Goal: Contribute content

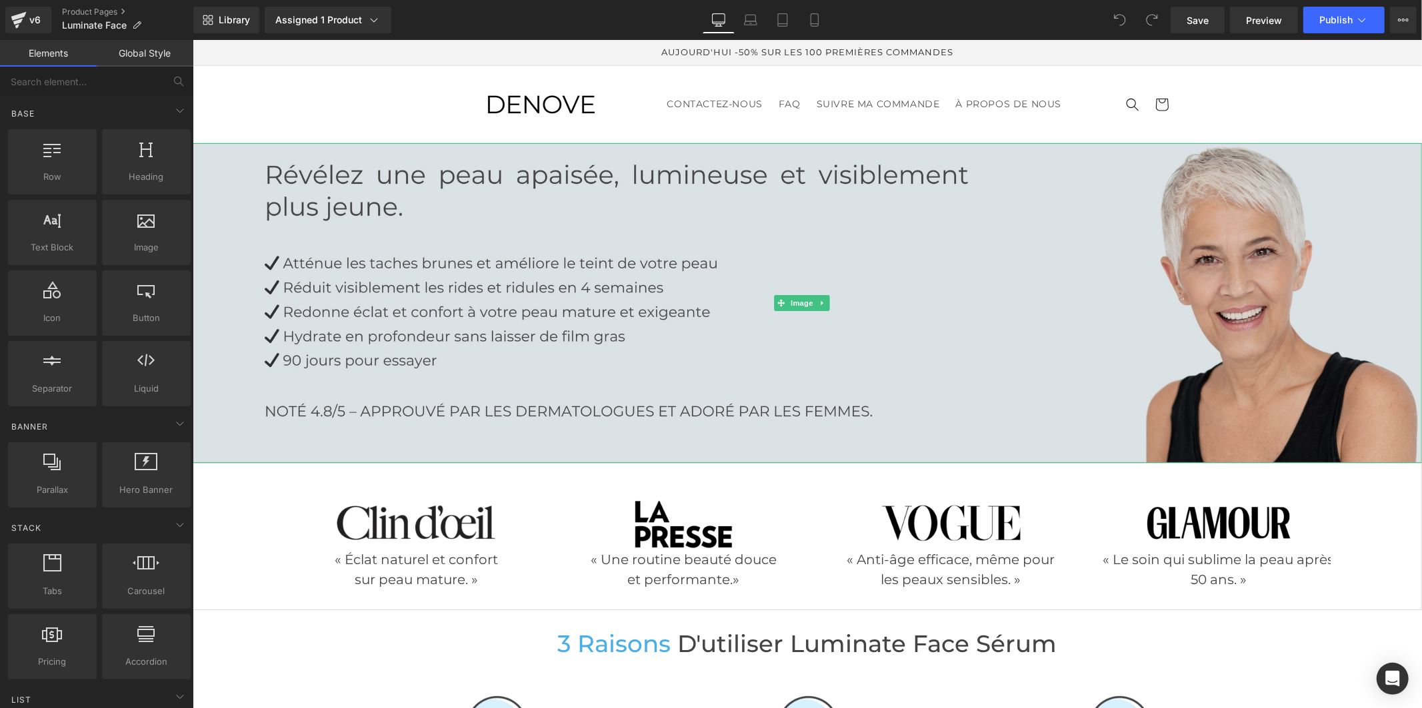
click at [399, 302] on img at bounding box center [806, 303] width 1229 height 320
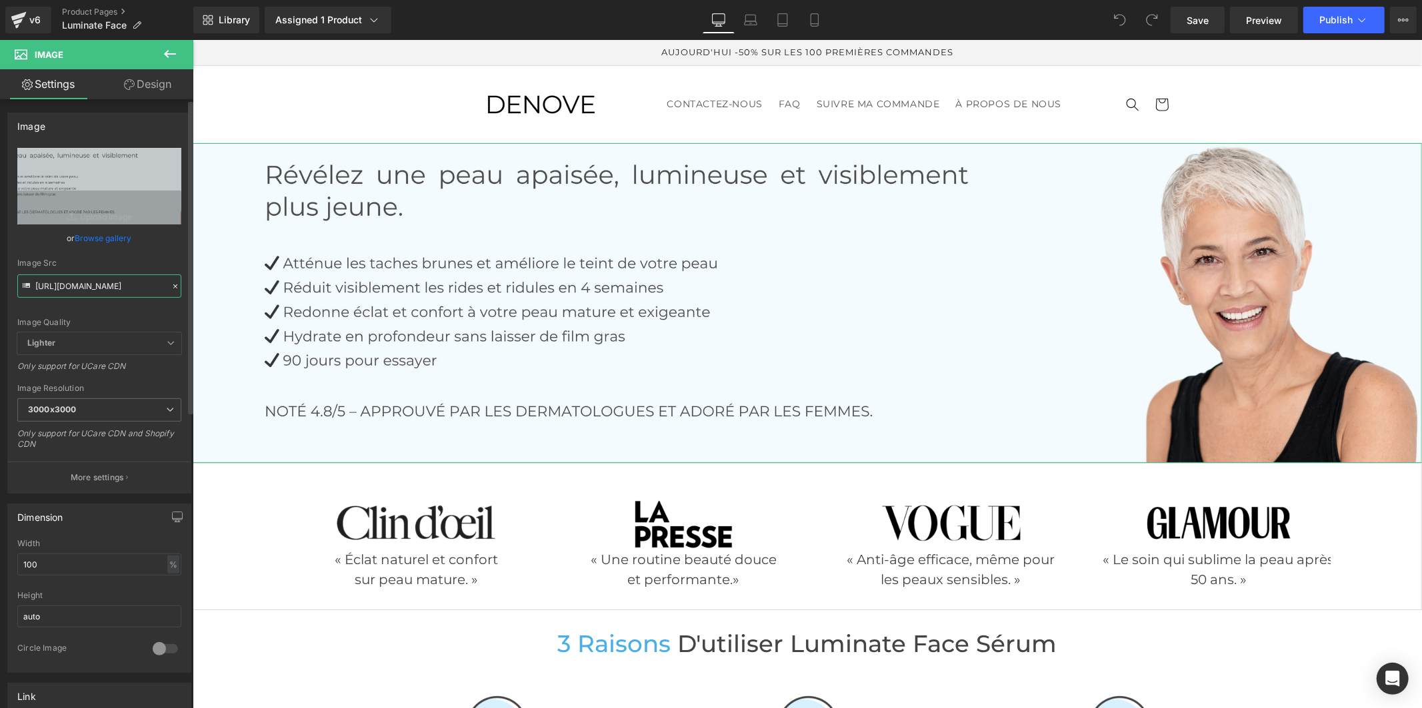
click at [109, 281] on input "[URL][DOMAIN_NAME]" at bounding box center [99, 286] width 164 height 23
click at [812, 21] on icon at bounding box center [814, 19] width 13 height 13
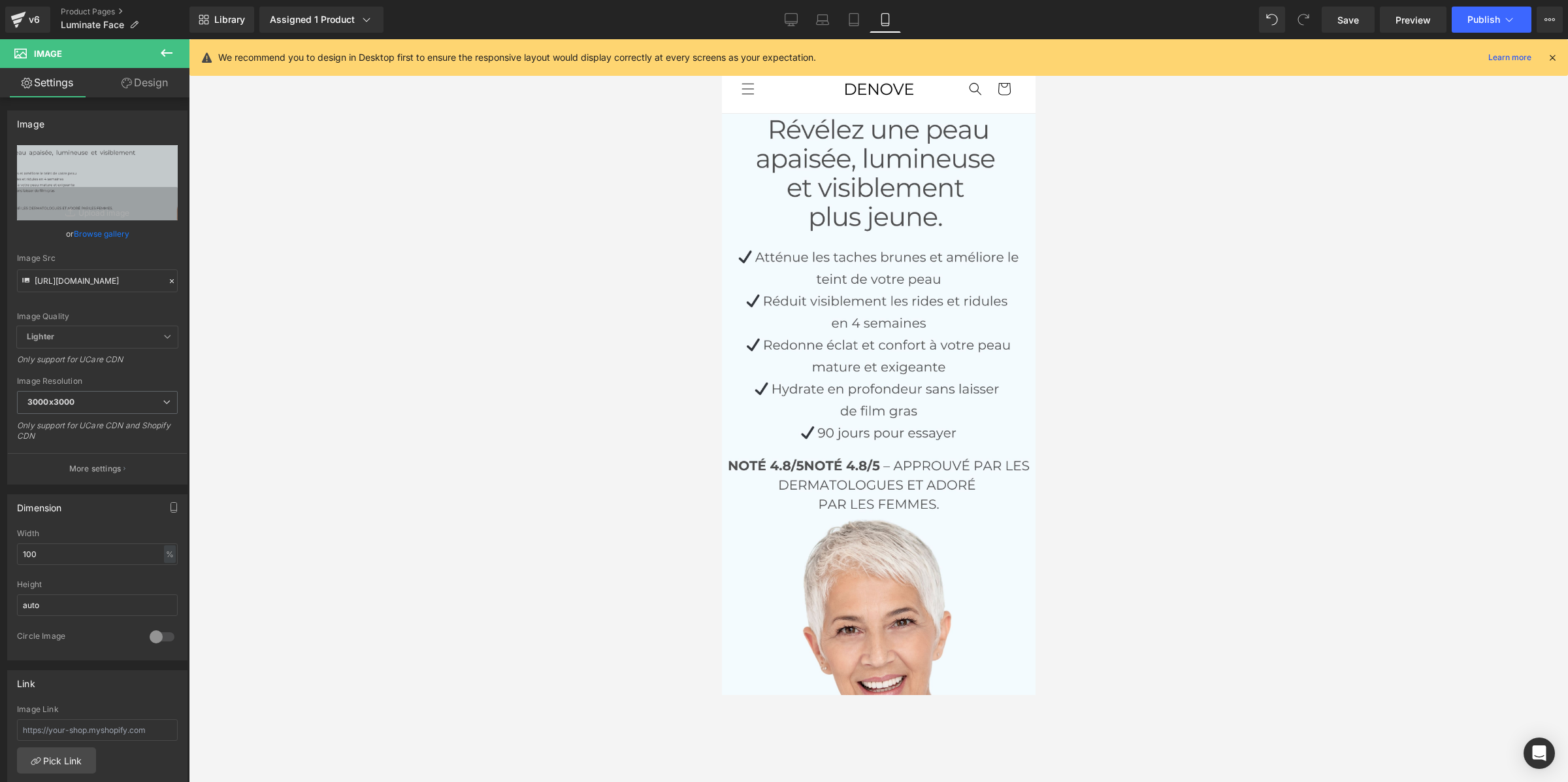
scroll to position [34, 0]
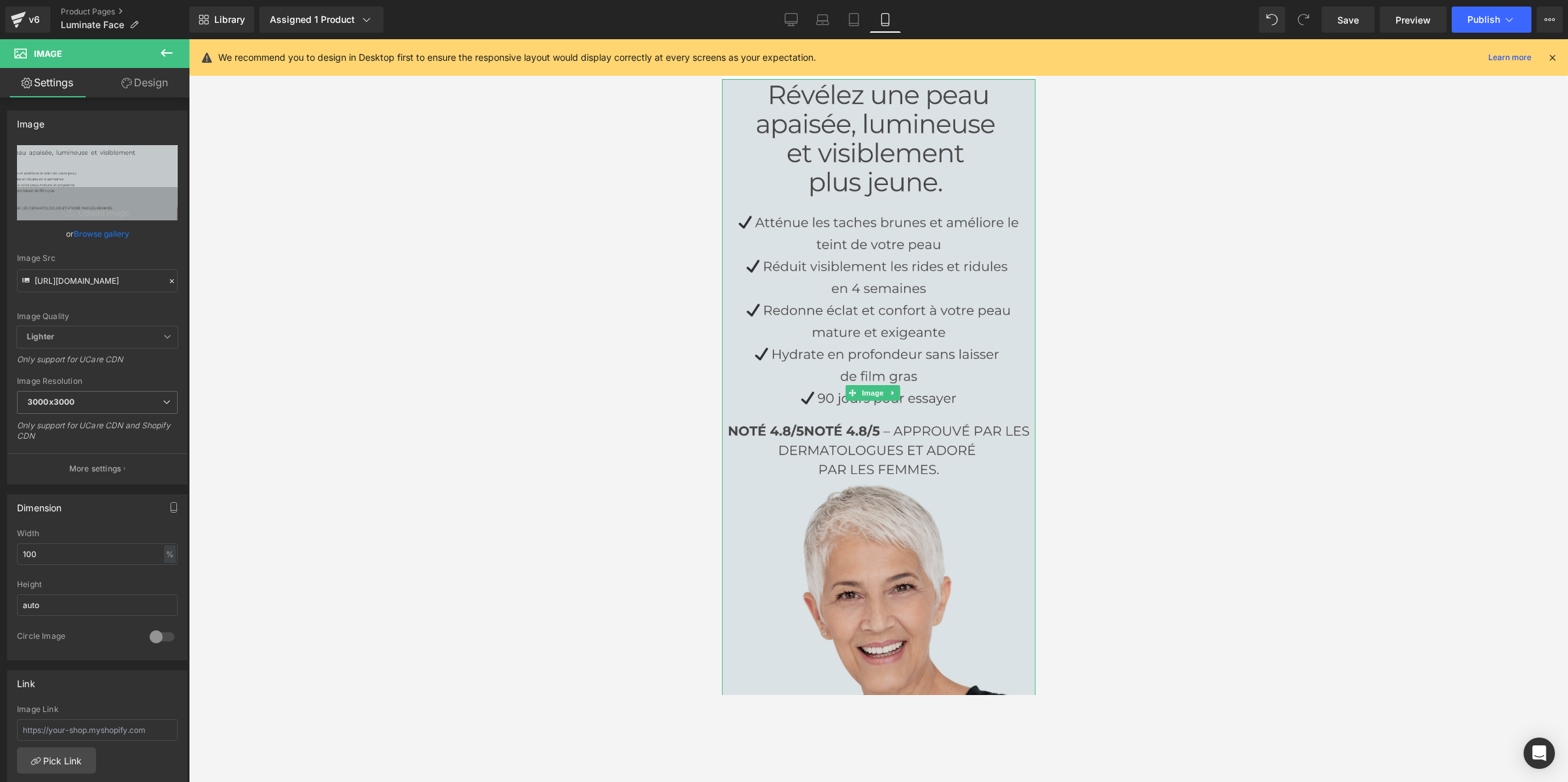
click at [953, 309] on img at bounding box center [879, 393] width 314 height 628
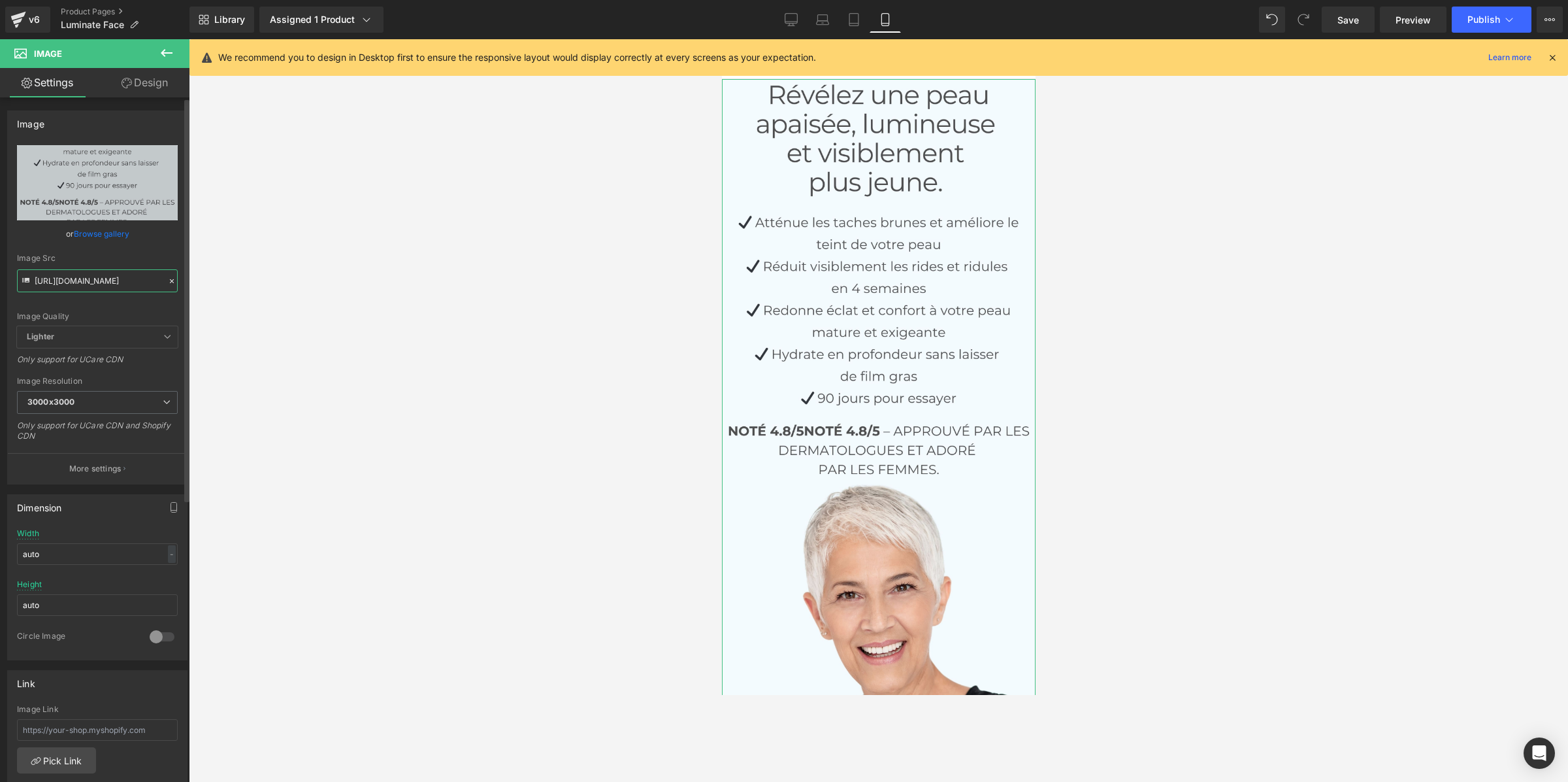
click at [95, 276] on input "[URL][DOMAIN_NAME]" at bounding box center [97, 281] width 161 height 23
click at [797, 17] on icon at bounding box center [790, 19] width 13 height 13
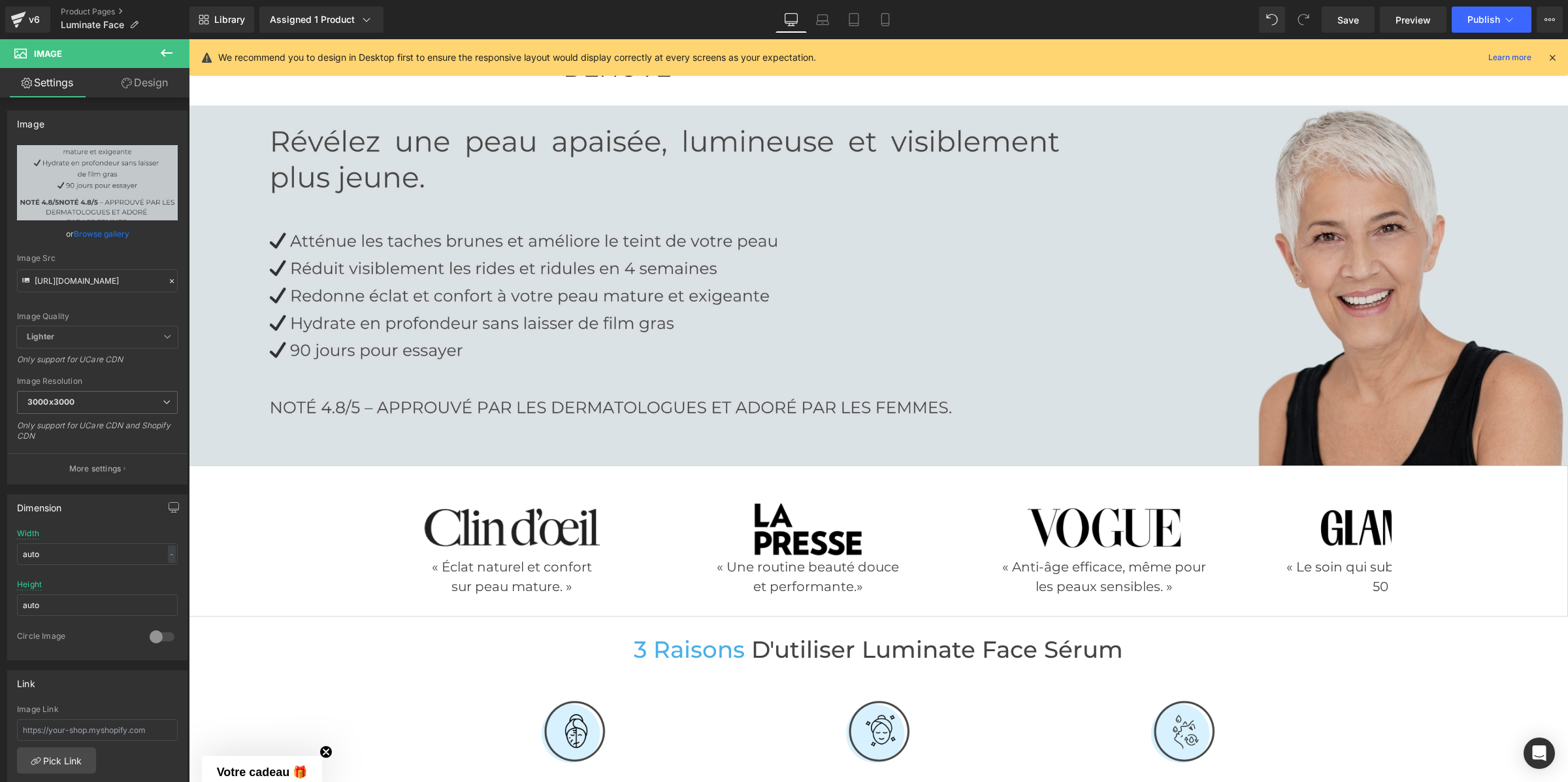
scroll to position [0, 0]
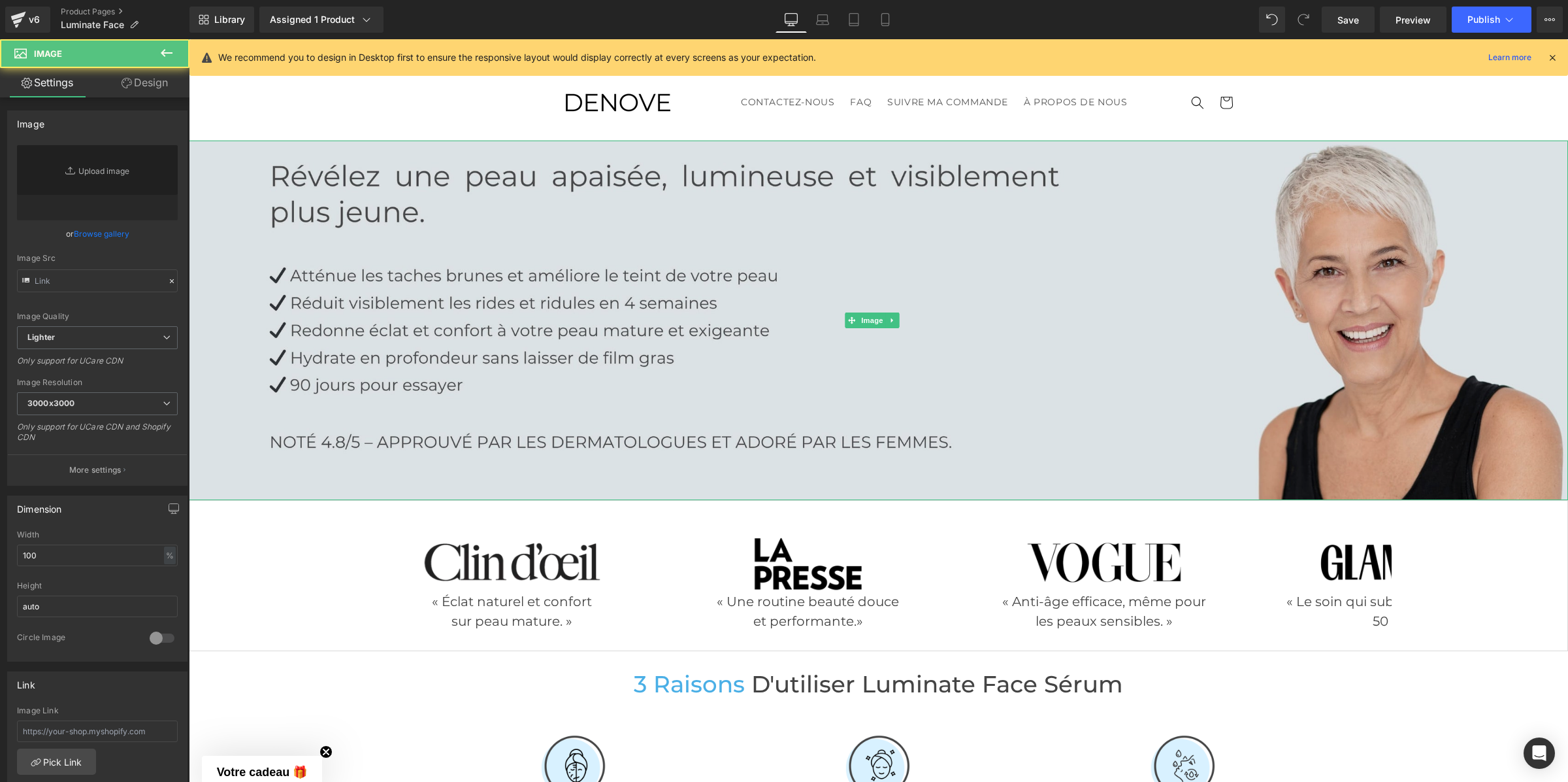
click at [871, 348] on img at bounding box center [879, 320] width 1380 height 360
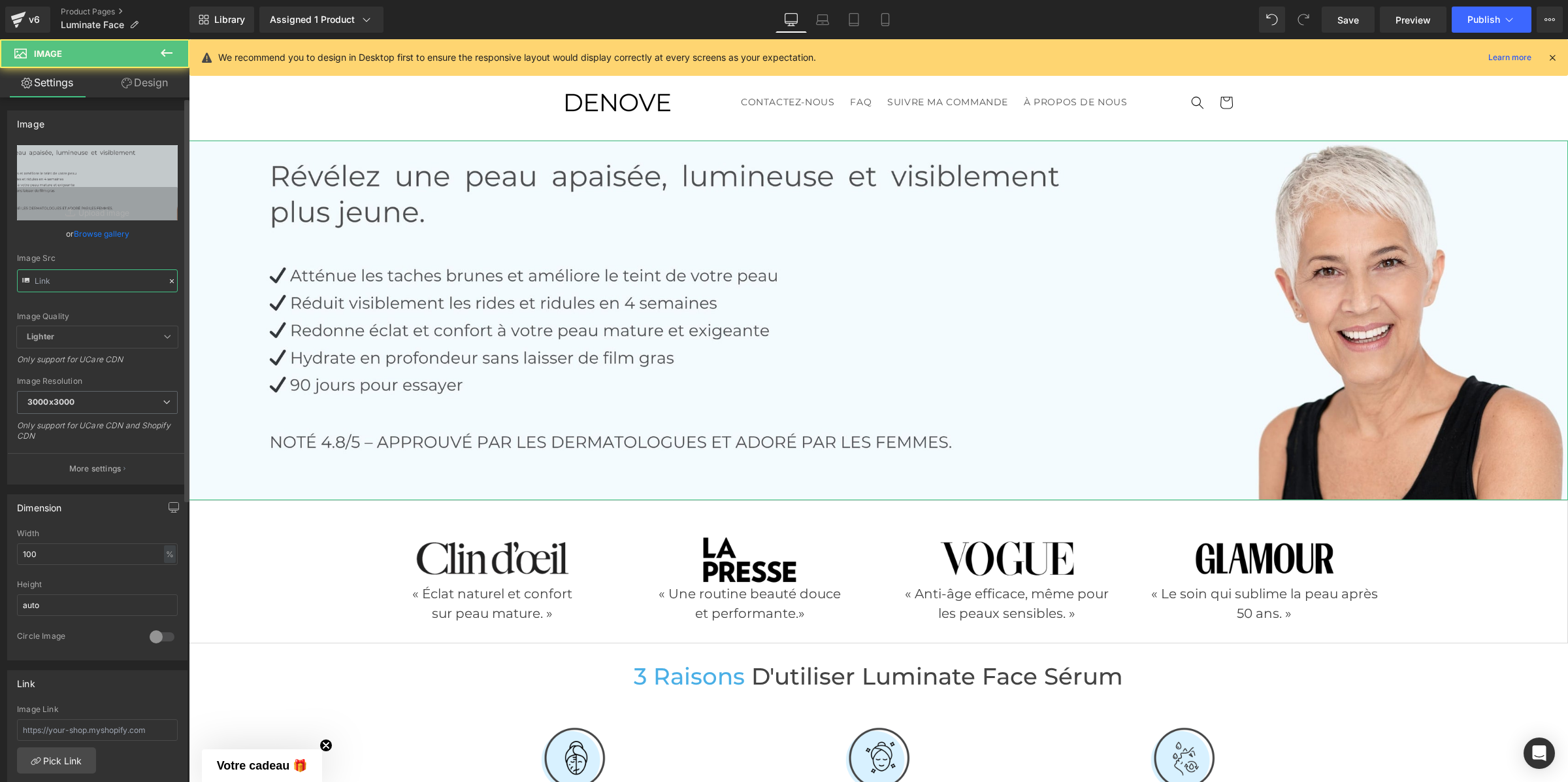
click at [116, 274] on input "text" at bounding box center [97, 281] width 161 height 23
click at [117, 274] on input "text" at bounding box center [97, 281] width 161 height 23
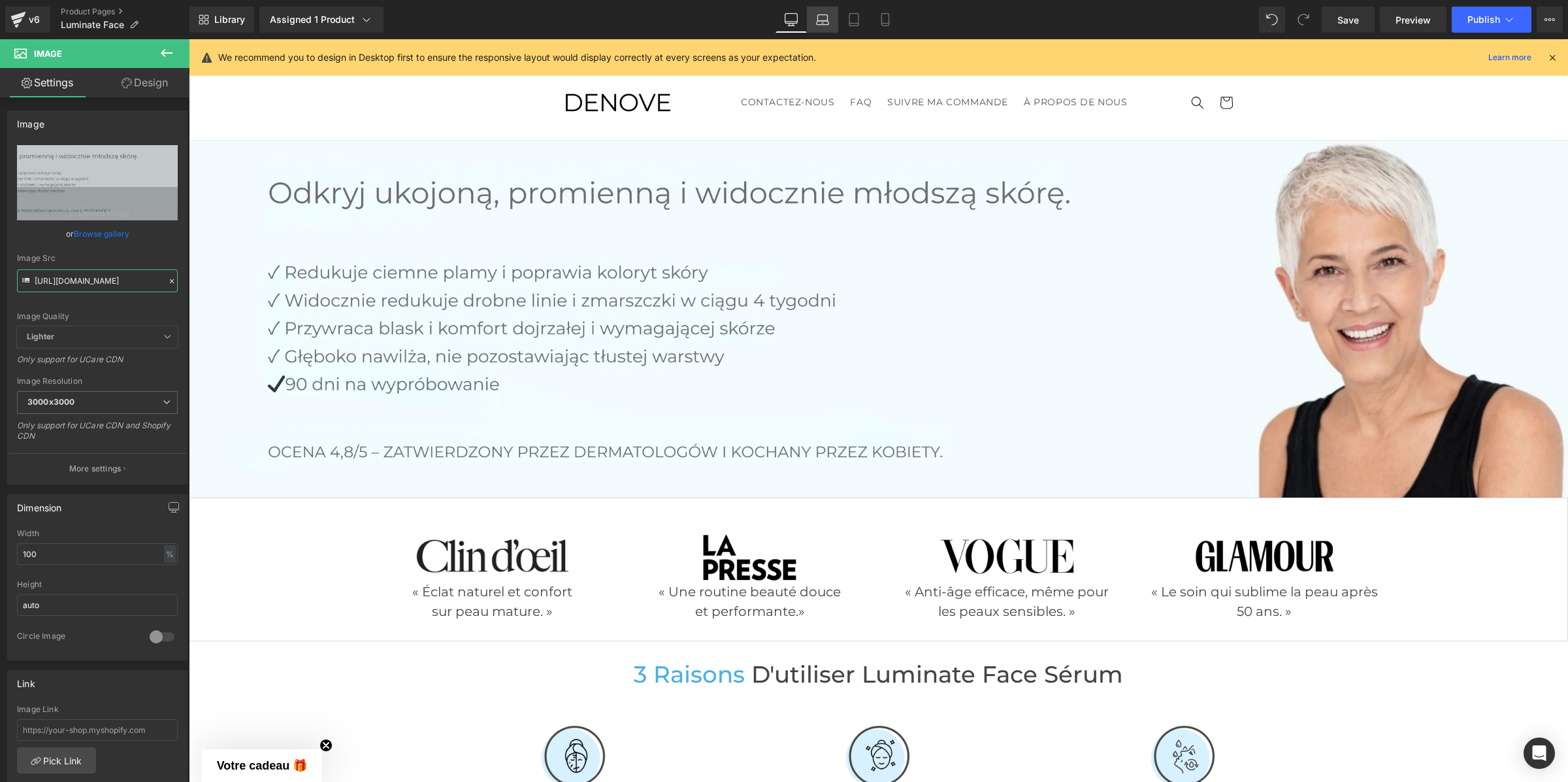
type input "[URL][DOMAIN_NAME]"
click at [828, 17] on icon at bounding box center [822, 19] width 13 height 13
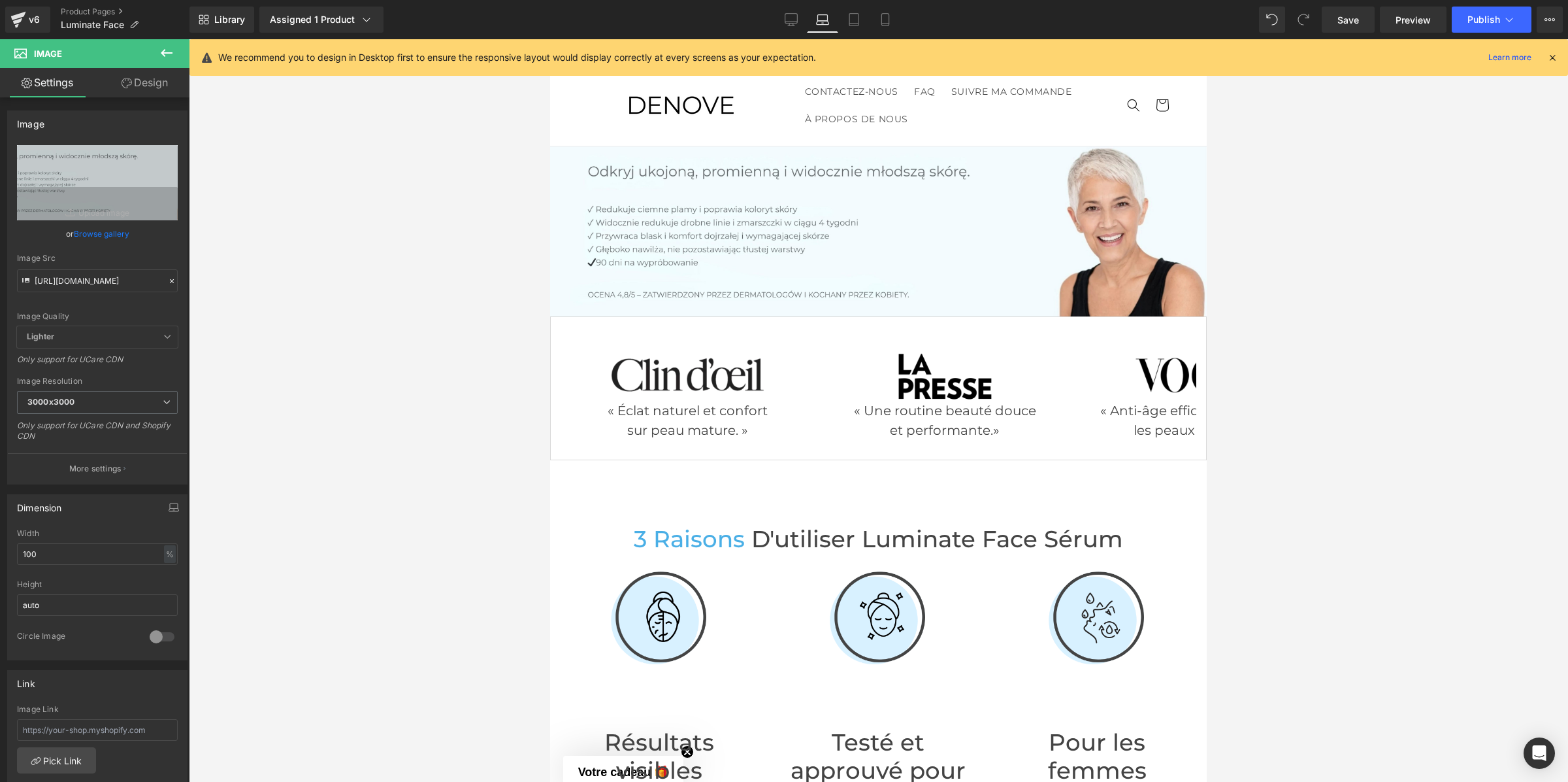
scroll to position [7, 0]
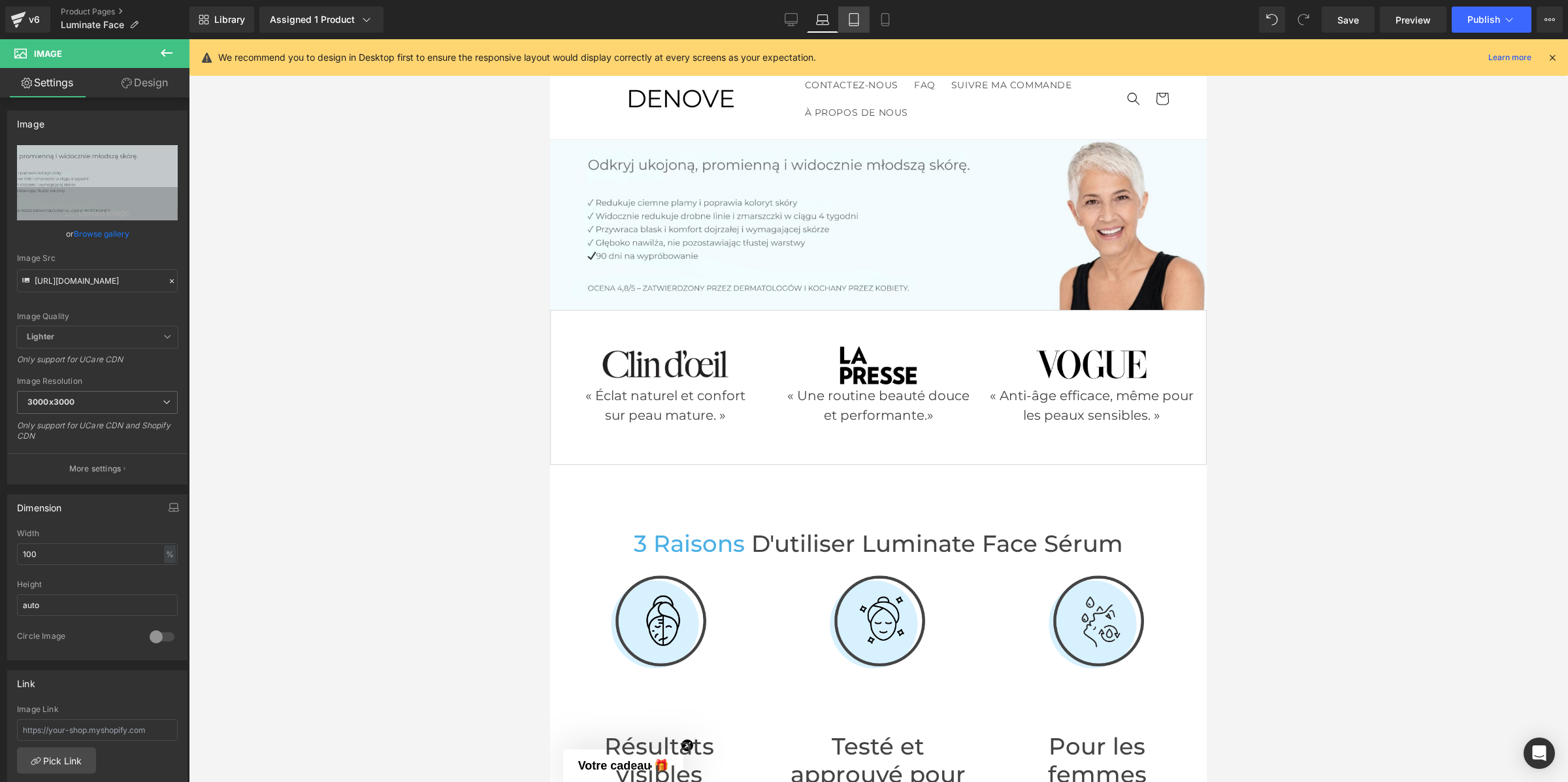
click at [849, 26] on link "Tablet" at bounding box center [854, 20] width 31 height 26
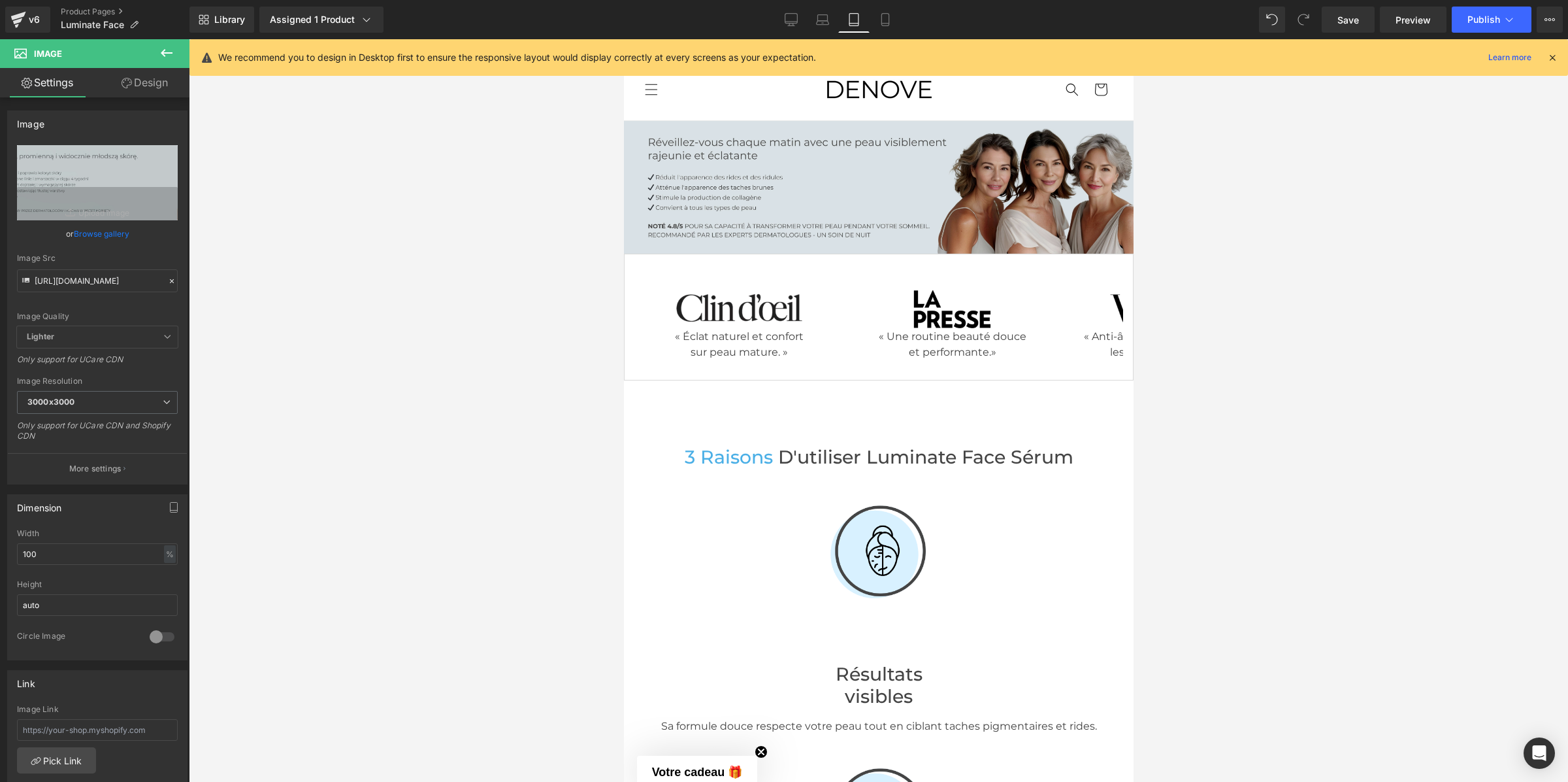
scroll to position [0, 0]
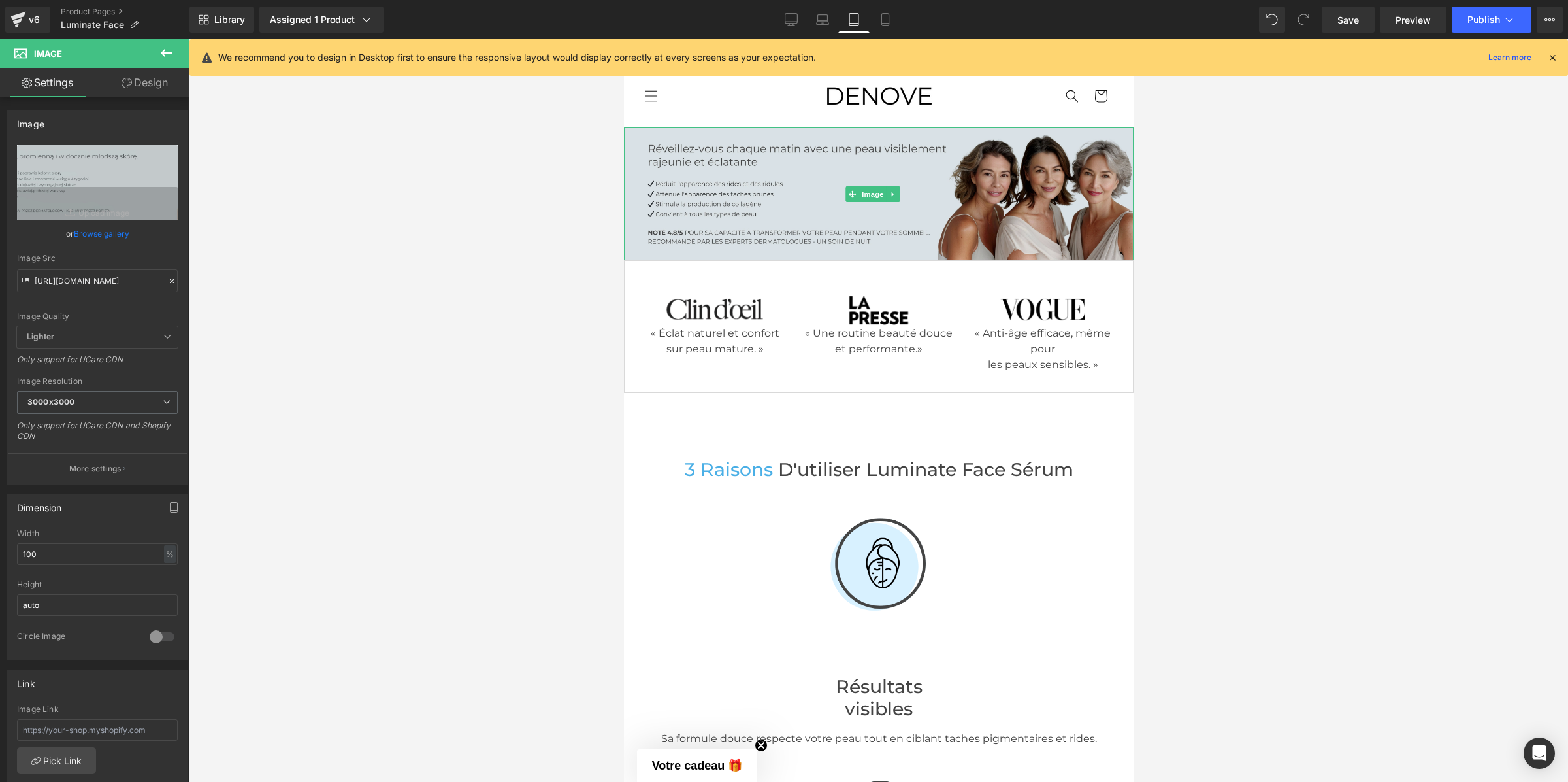
click at [722, 247] on img at bounding box center [879, 193] width 510 height 132
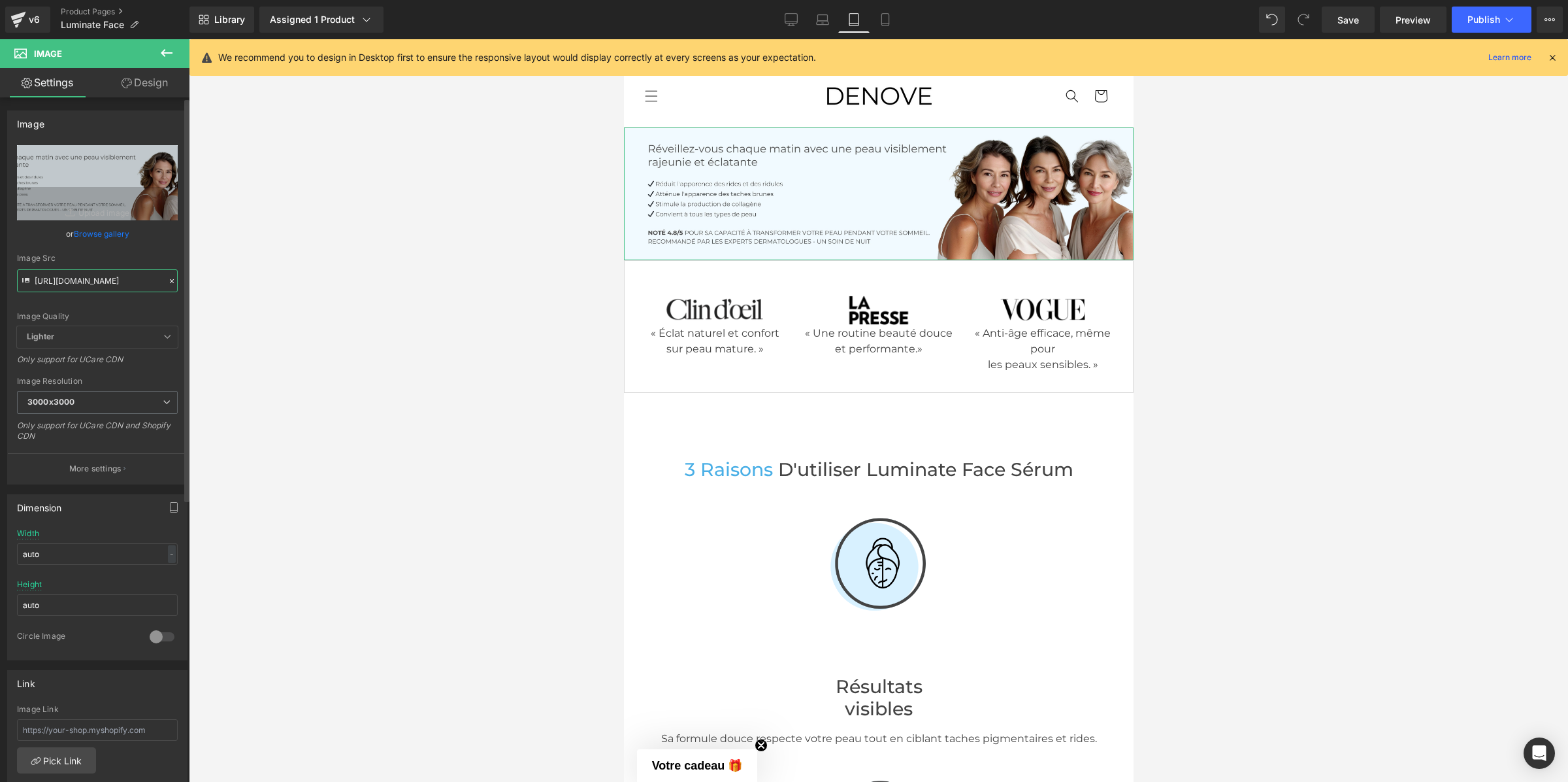
click at [129, 280] on input "[URL][DOMAIN_NAME]" at bounding box center [97, 281] width 161 height 23
paste input "938/7166/9590/files/Polonais_1.jpg?v=1756815924"
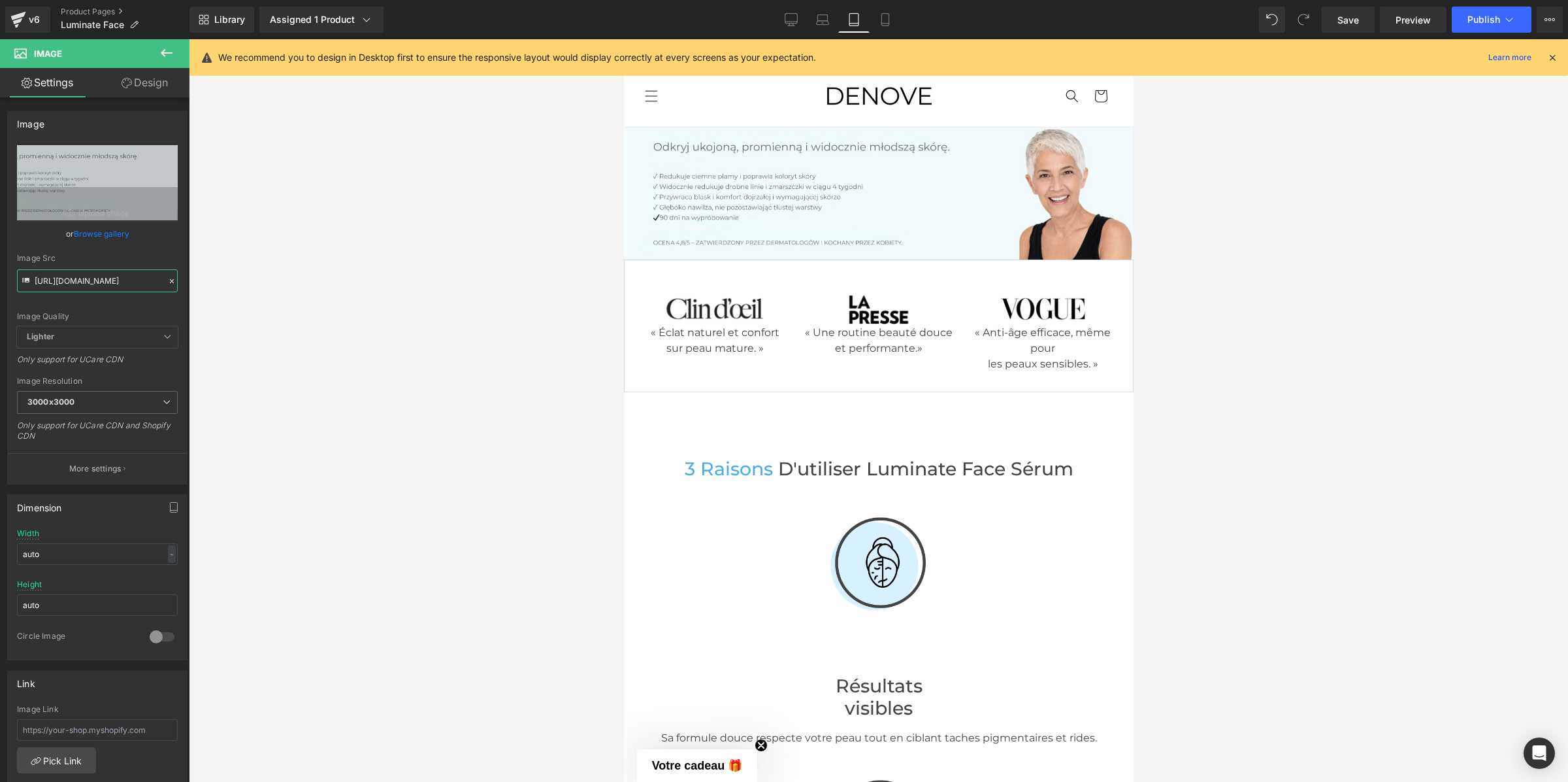
type input "[URL][DOMAIN_NAME]"
click at [886, 25] on icon at bounding box center [885, 20] width 7 height 13
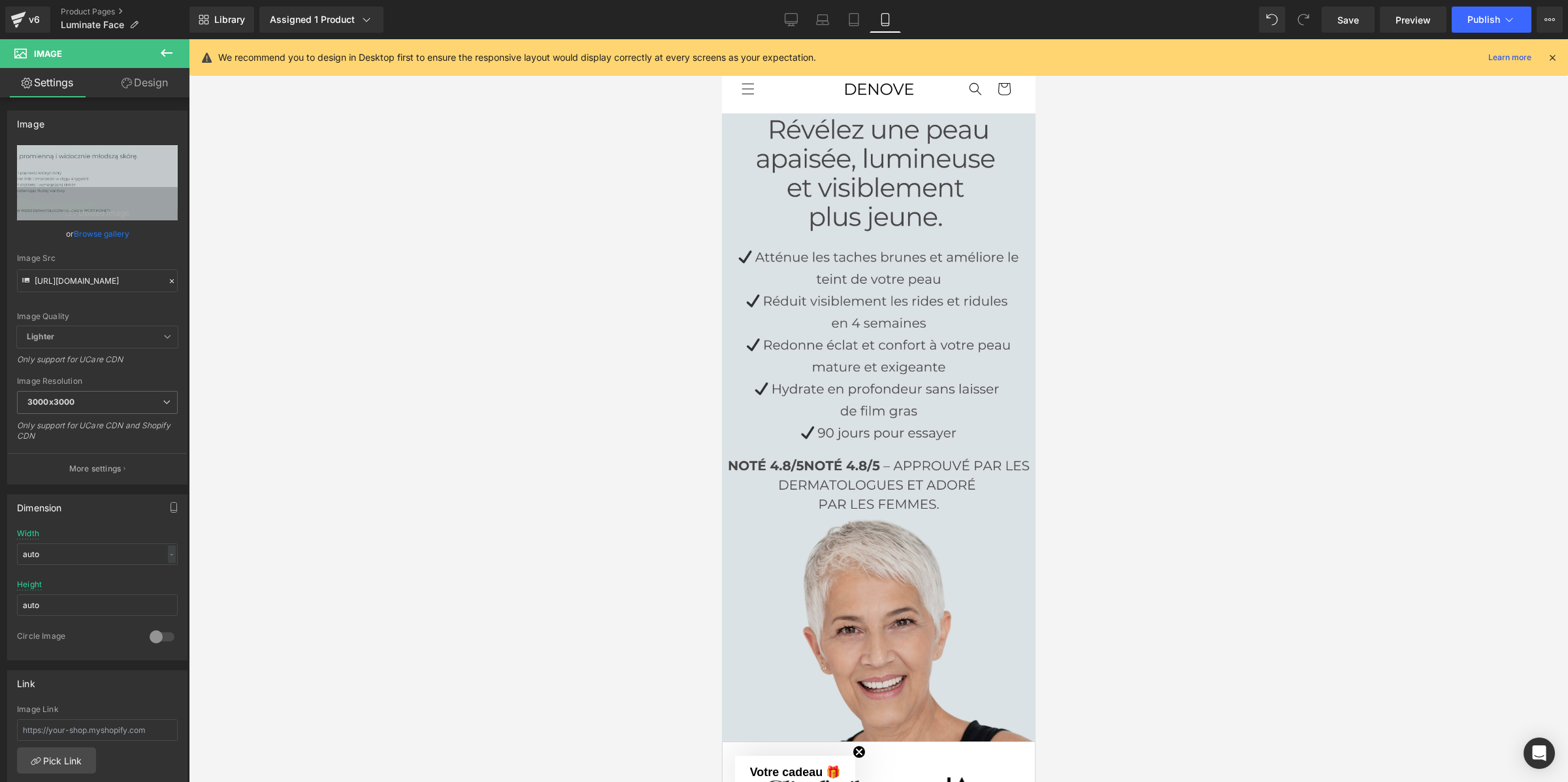
click at [857, 412] on img at bounding box center [879, 428] width 314 height 628
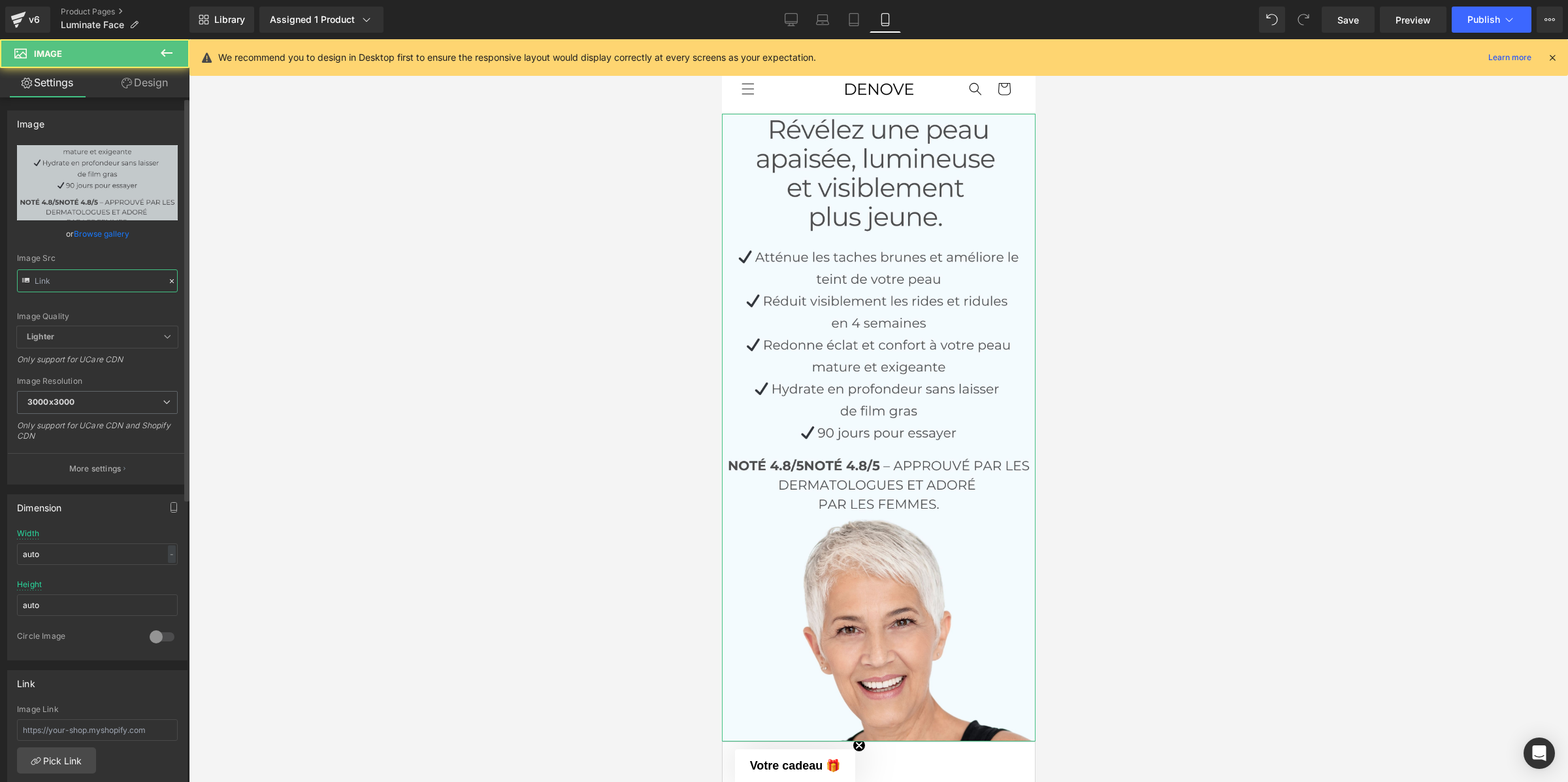
click at [121, 279] on input "text" at bounding box center [97, 281] width 161 height 23
paste input "38/7166/9590/files/Polonais.jpg?v=1756815924"
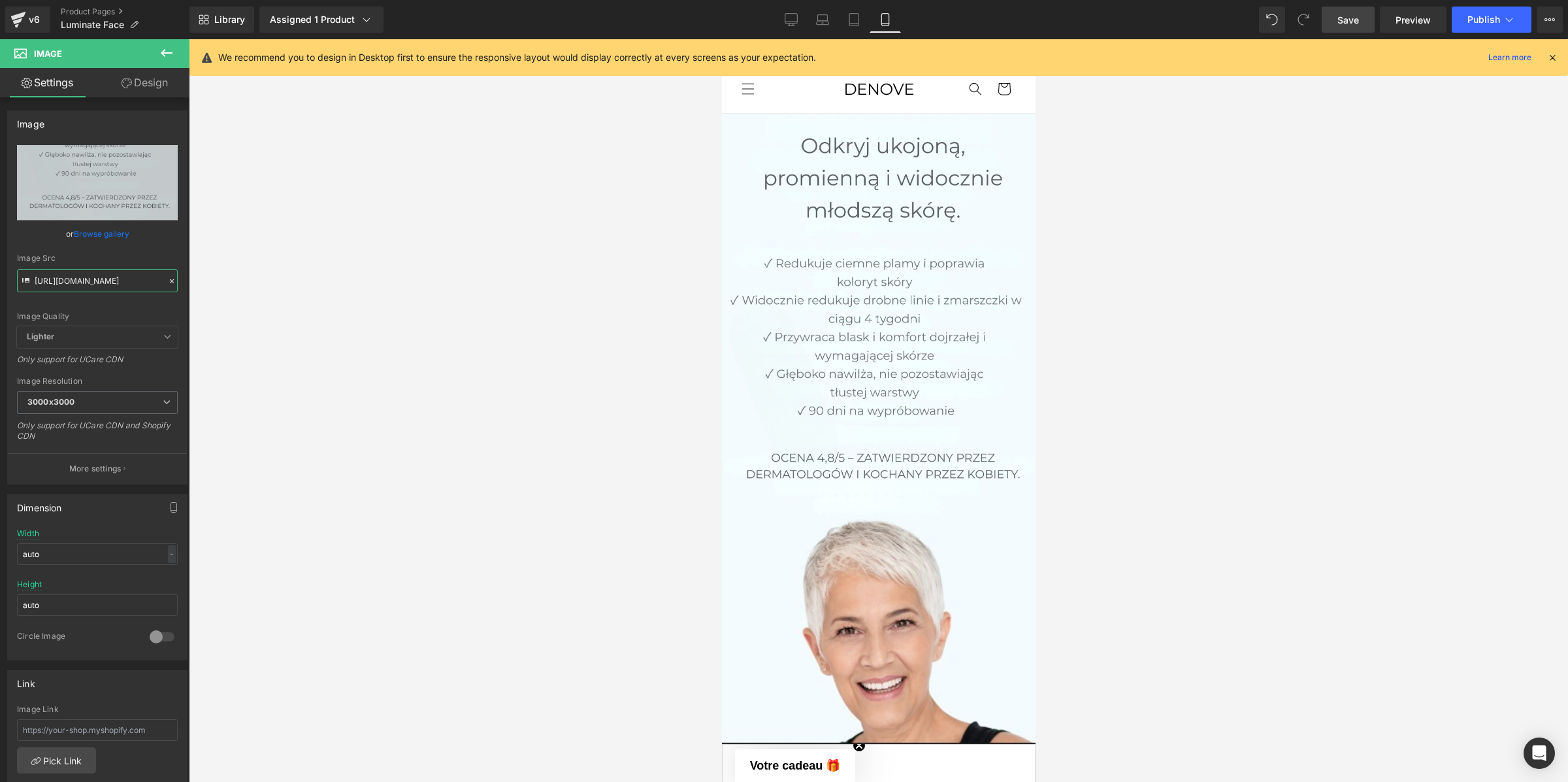
type input "[URL][DOMAIN_NAME]"
click at [1358, 26] on span "Save" at bounding box center [1348, 20] width 22 height 14
click at [1393, 26] on button "Publish" at bounding box center [1492, 20] width 79 height 26
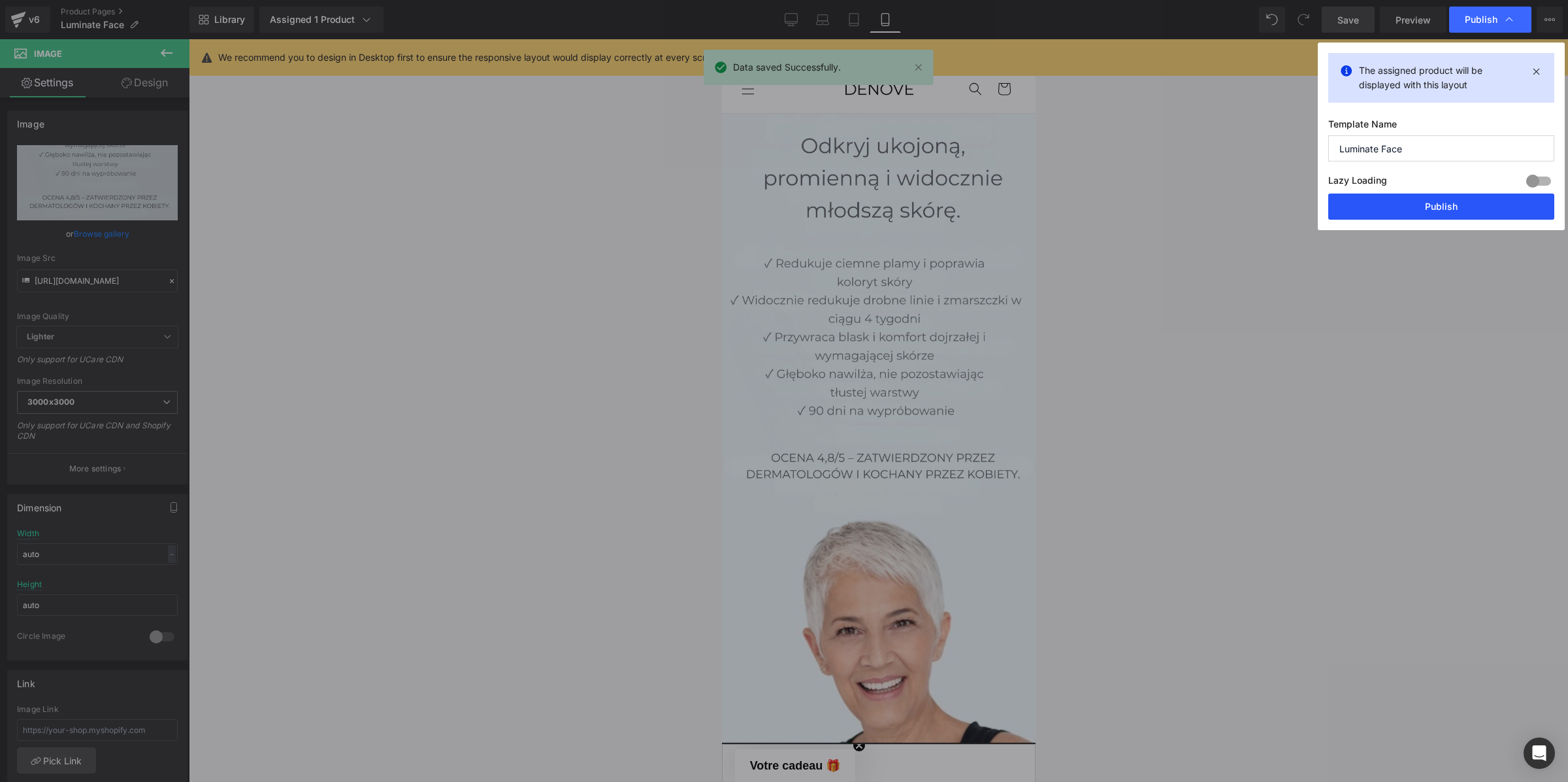
click at [1393, 219] on button "Publish" at bounding box center [1442, 206] width 227 height 26
